Goal: Information Seeking & Learning: Learn about a topic

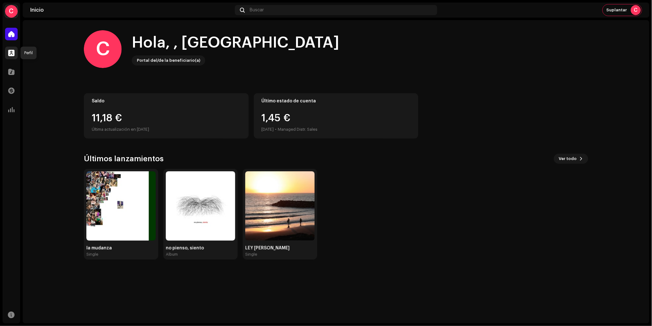
click at [7, 53] on div at bounding box center [11, 53] width 13 height 13
click at [12, 72] on span at bounding box center [11, 71] width 6 height 5
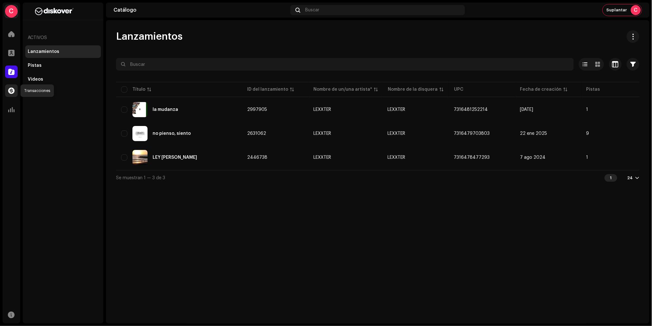
click at [12, 89] on span at bounding box center [11, 90] width 6 height 5
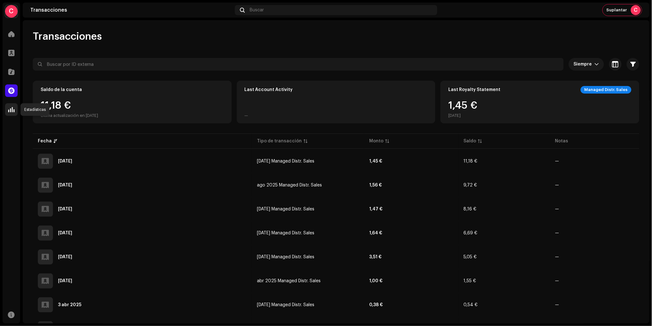
click at [14, 112] on span at bounding box center [11, 109] width 6 height 5
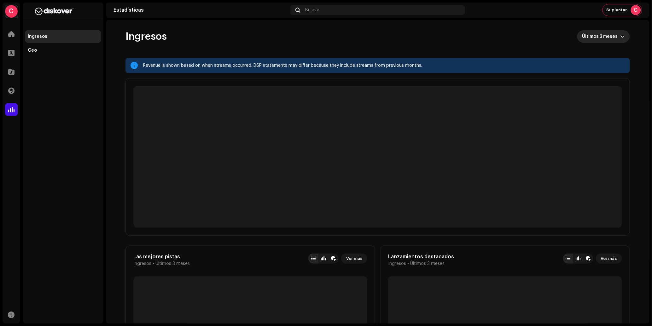
click at [618, 33] on span "Últimos 3 meses" at bounding box center [601, 36] width 38 height 13
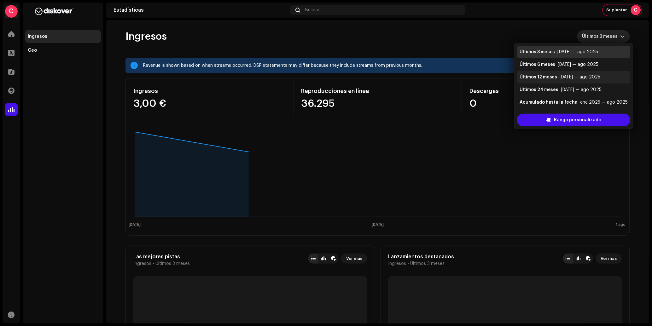
click at [567, 77] on div "[DATE] — ago 2025" at bounding box center [580, 77] width 41 height 6
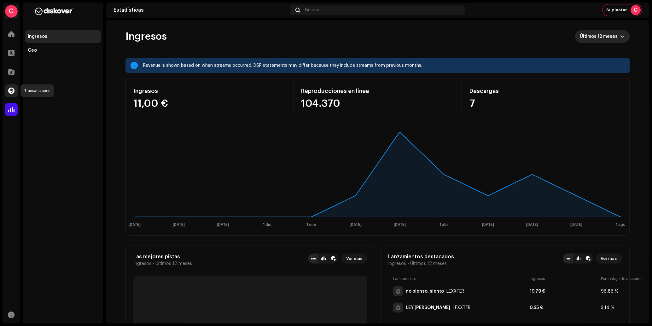
click at [13, 95] on div at bounding box center [11, 91] width 13 height 13
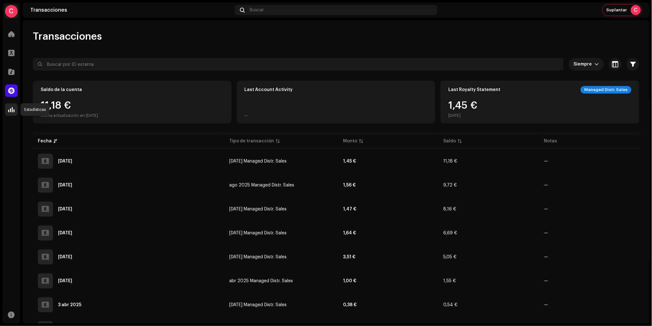
click at [15, 108] on div at bounding box center [11, 109] width 13 height 13
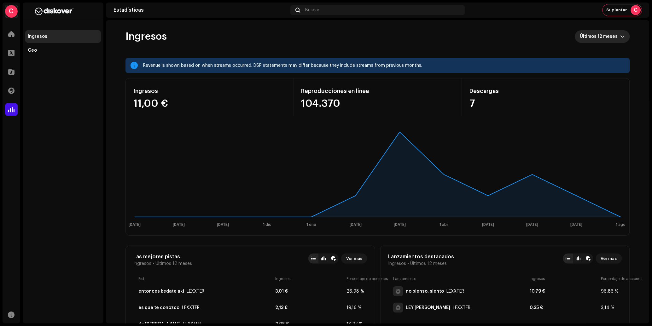
click at [594, 36] on span "Últimos 12 meses" at bounding box center [600, 36] width 40 height 13
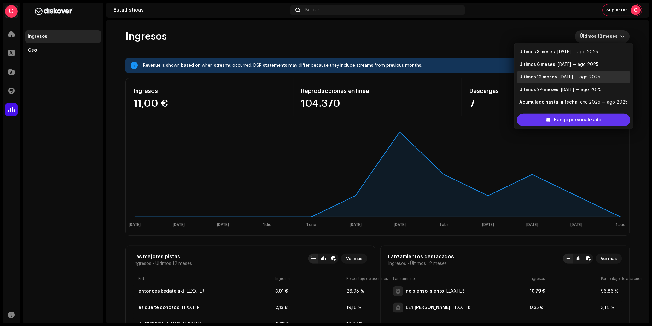
scroll to position [10, 0]
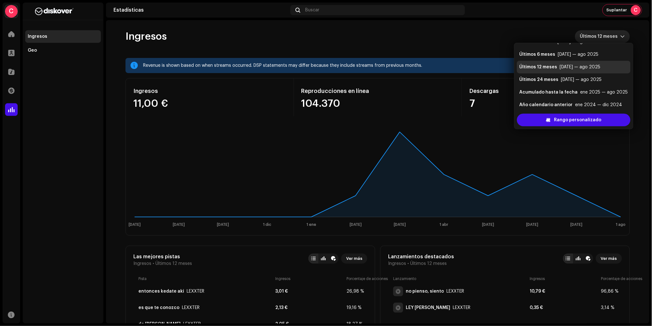
click at [297, 30] on re-o-revenue-dashboard-header "Ingresos Últimos 12 meses" at bounding box center [378, 39] width 505 height 38
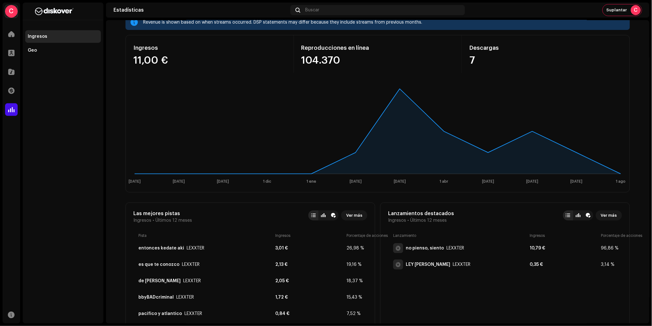
scroll to position [42, 0]
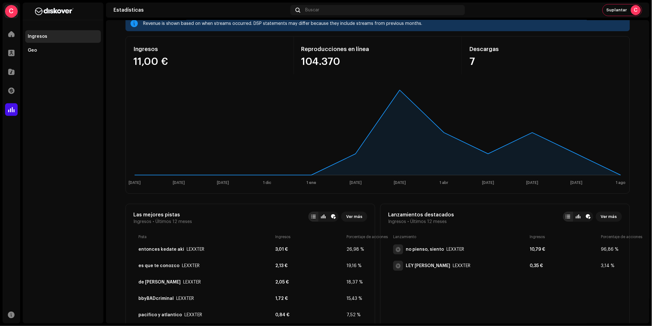
click at [11, 11] on div "C" at bounding box center [11, 11] width 13 height 13
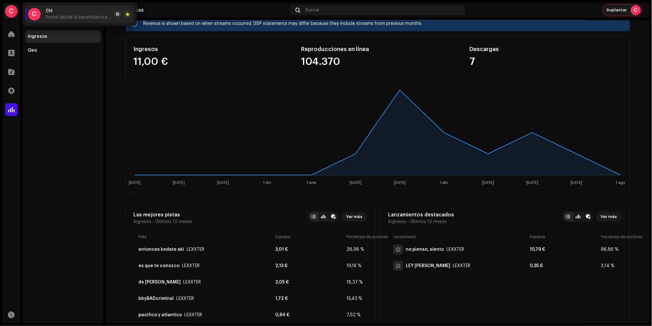
click at [607, 14] on navigation-topbar-user "Suplantar C" at bounding box center [622, 9] width 39 height 11
drag, startPoint x: 611, startPoint y: 11, endPoint x: 611, endPoint y: 15, distance: 3.8
click at [611, 11] on span "Suplantar" at bounding box center [617, 10] width 20 height 5
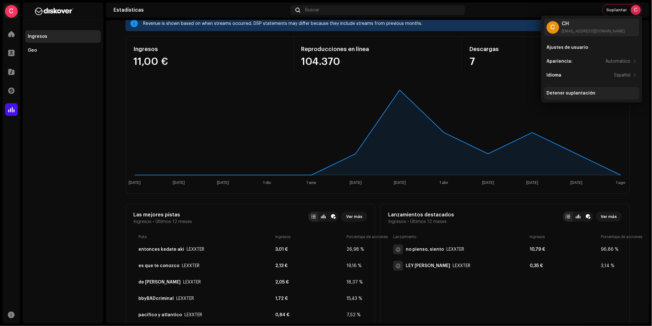
click at [560, 94] on div "Detener suplantación" at bounding box center [571, 93] width 49 height 5
